Goal: Find specific page/section: Find specific page/section

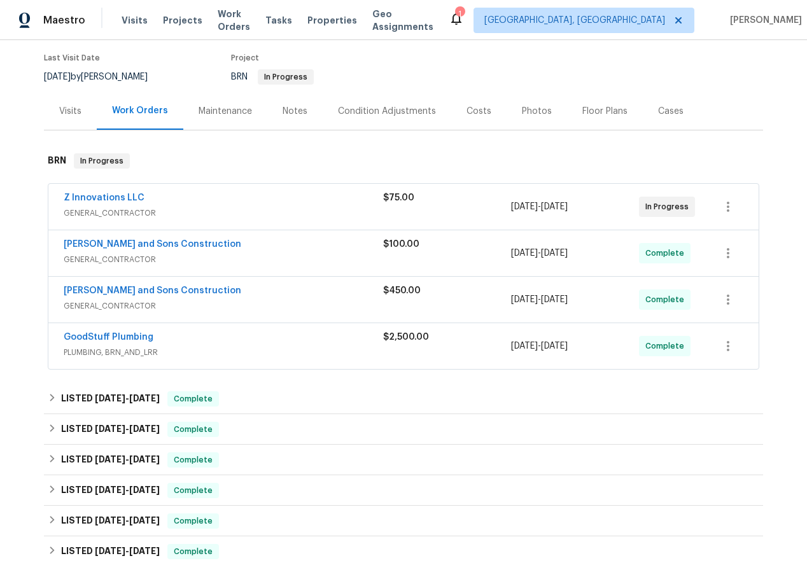
scroll to position [128, 0]
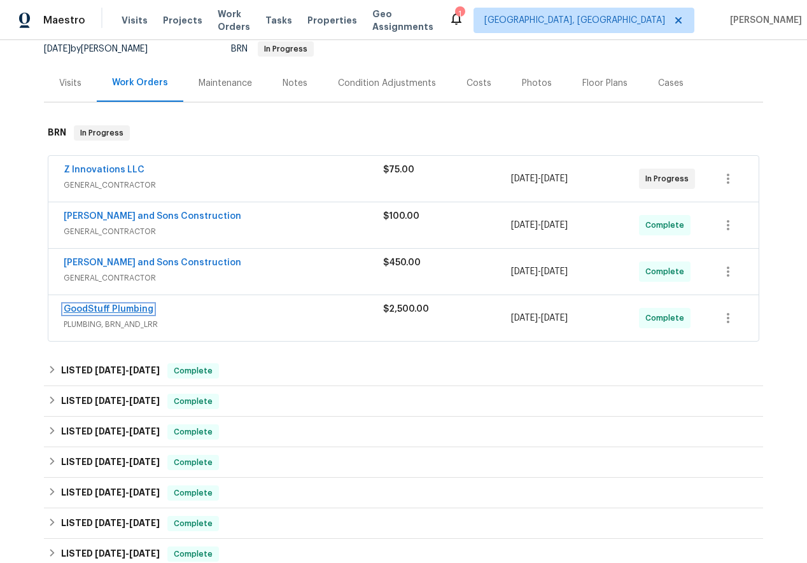
click at [110, 308] on link "GoodStuff Plumbing" at bounding box center [109, 309] width 90 height 9
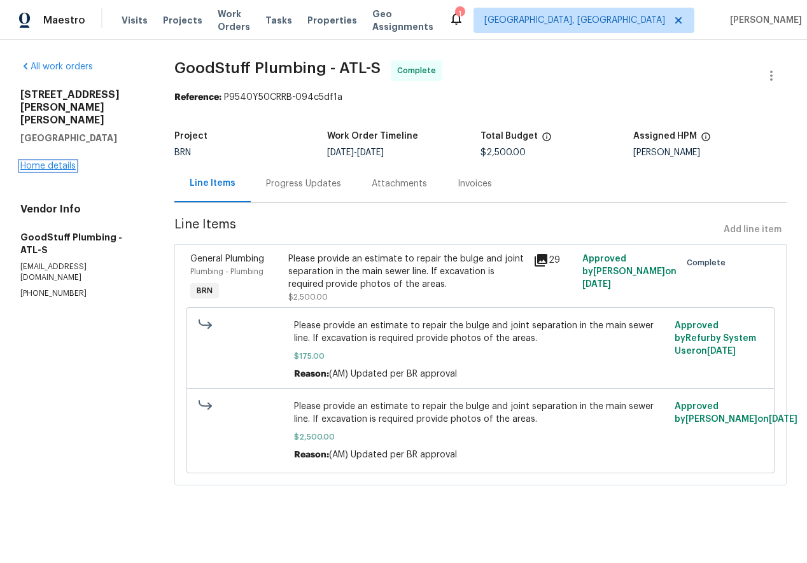
click at [50, 162] on link "Home details" at bounding box center [47, 166] width 55 height 9
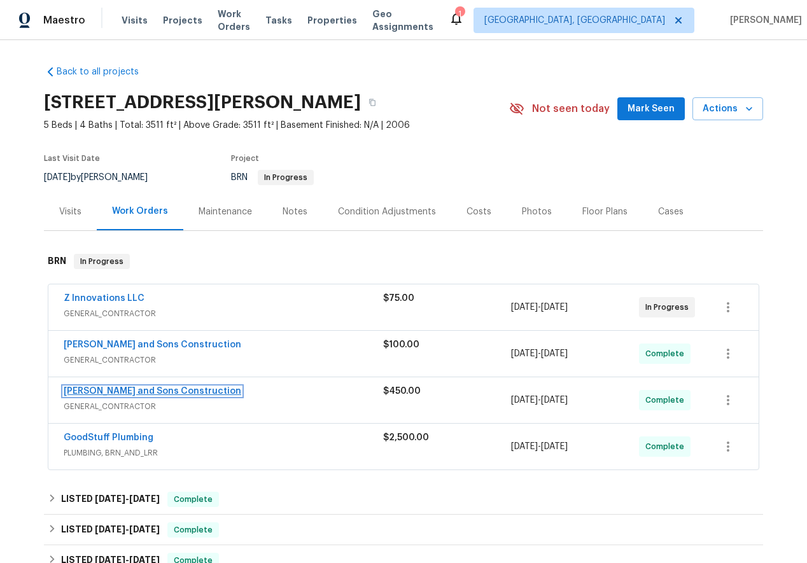
click at [121, 391] on link "[PERSON_NAME] and Sons Construction" at bounding box center [152, 391] width 177 height 9
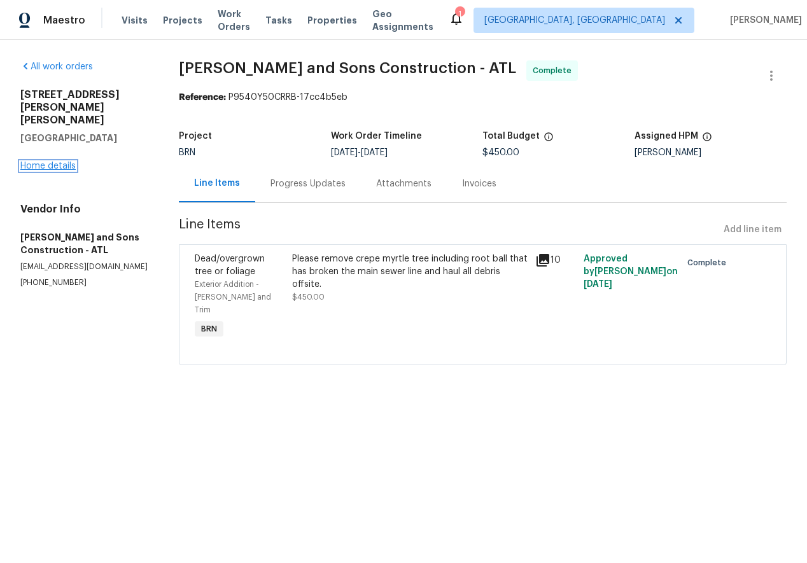
click at [38, 162] on link "Home details" at bounding box center [47, 166] width 55 height 9
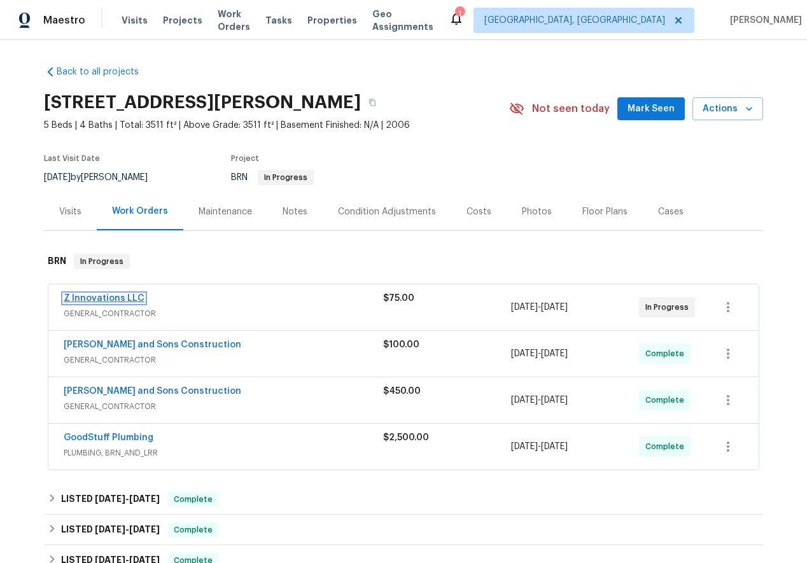
click at [102, 301] on link "Z Innovations LLC" at bounding box center [104, 298] width 81 height 9
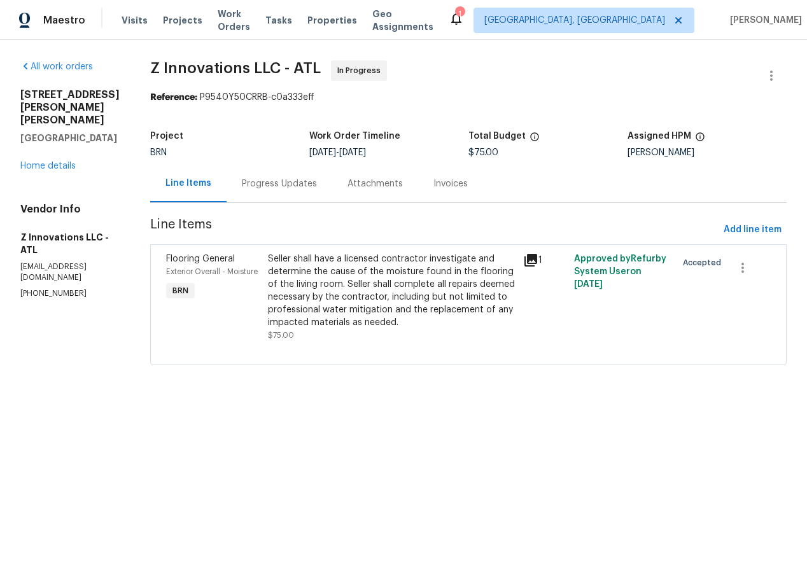
click at [292, 186] on div "Progress Updates" at bounding box center [279, 183] width 75 height 13
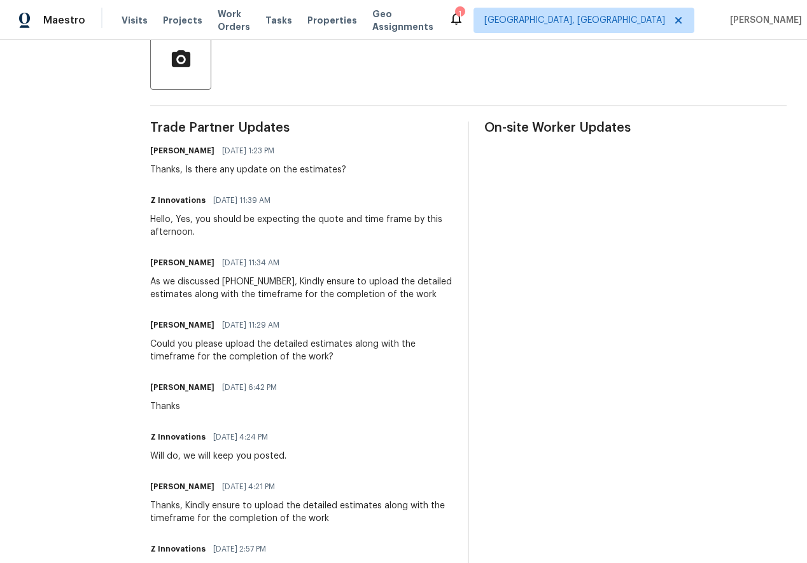
scroll to position [251, 0]
